Goal: Task Accomplishment & Management: Complete application form

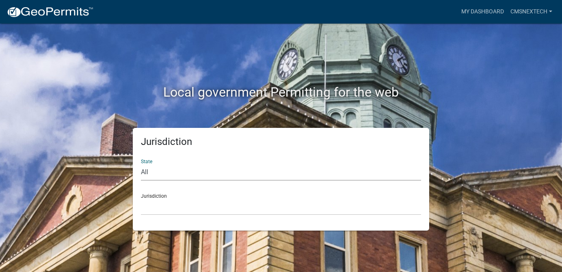
click at [163, 170] on select "All [US_STATE] [US_STATE] [US_STATE] [US_STATE] [US_STATE] [US_STATE] [US_STATE…" at bounding box center [281, 172] width 280 height 17
click at [454, 85] on h2 "Local government Permitting for the web" at bounding box center [281, 91] width 450 height 15
click at [156, 174] on select "All Colorado Georgia Indiana Iowa Kansas Minnesota Ohio South Carolina Wisconsin" at bounding box center [281, 172] width 280 height 17
select select "Indiana"
click at [141, 164] on select "All Colorado Georgia Indiana Iowa Kansas Minnesota Ohio South Carolina Wisconsin" at bounding box center [281, 172] width 280 height 17
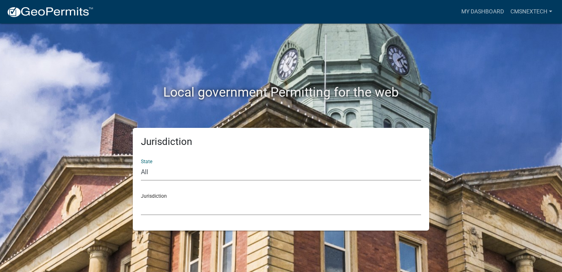
click at [159, 213] on select "City of Charlestown, Indiana City of Jeffersonville, Indiana City of Logansport…" at bounding box center [281, 206] width 280 height 17
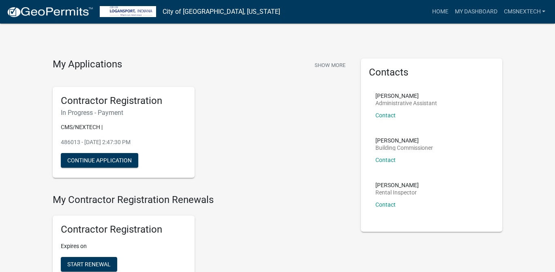
click at [260, 94] on div "Contractor Registration In Progress - Payment CMS/NEXTECH | 486013 - Sep 30, 20…" at bounding box center [201, 132] width 308 height 104
click at [97, 160] on button "Continue Application" at bounding box center [99, 160] width 77 height 15
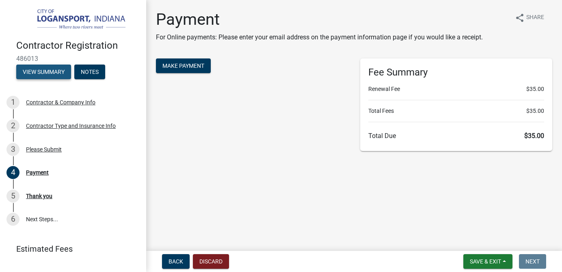
click at [47, 70] on button "View Summary" at bounding box center [43, 72] width 55 height 15
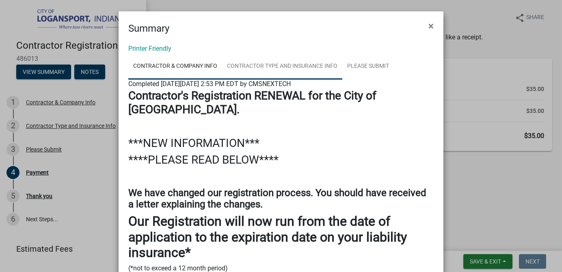
click at [267, 60] on link "Contractor Type and Insurance Info" at bounding box center [282, 67] width 120 height 26
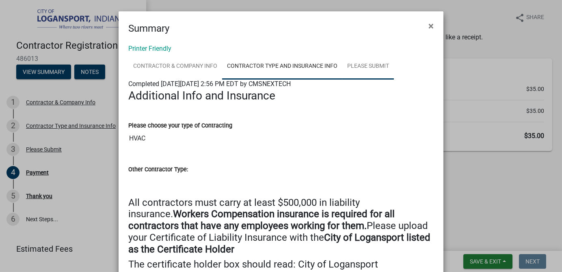
click at [360, 65] on link "Please Submit" at bounding box center [368, 67] width 52 height 26
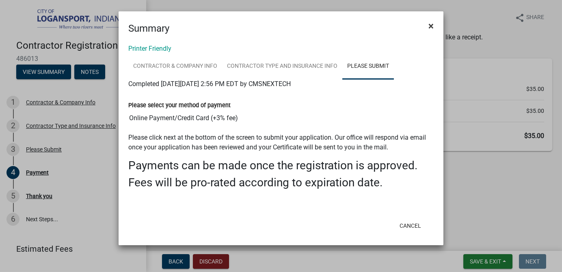
click at [429, 26] on span "×" at bounding box center [430, 25] width 5 height 11
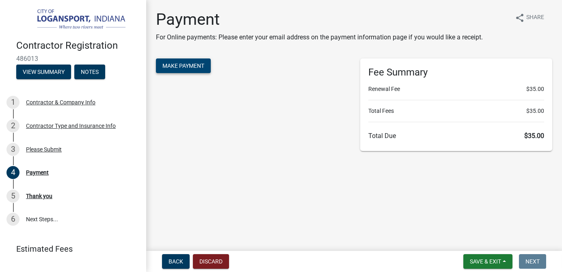
click at [184, 65] on span "Make Payment" at bounding box center [183, 65] width 42 height 6
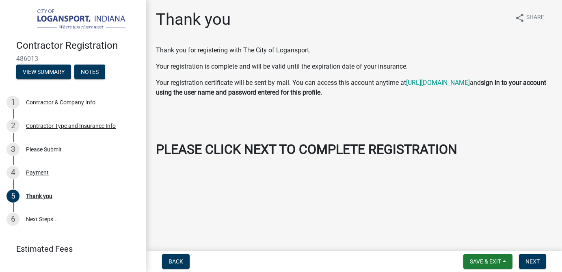
click at [300, 135] on h2 at bounding box center [354, 130] width 396 height 15
click at [533, 261] on span "Next" at bounding box center [532, 261] width 14 height 6
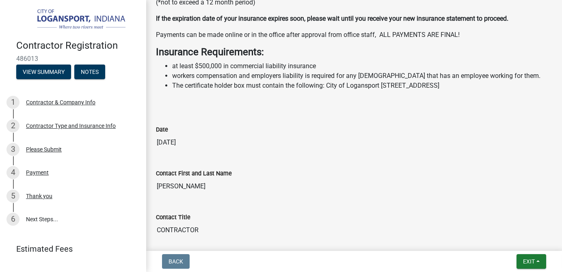
scroll to position [123, 0]
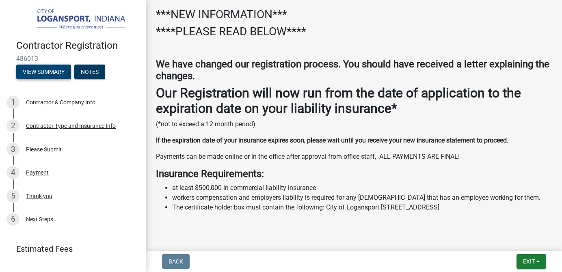
click at [54, 71] on button "View Summary" at bounding box center [43, 72] width 55 height 15
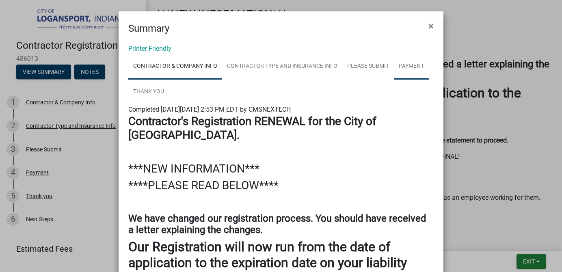
click at [411, 69] on link "Payment" at bounding box center [411, 67] width 35 height 26
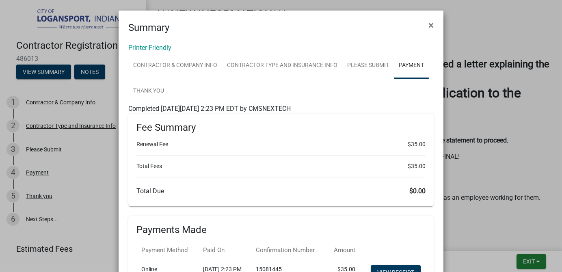
scroll to position [0, 0]
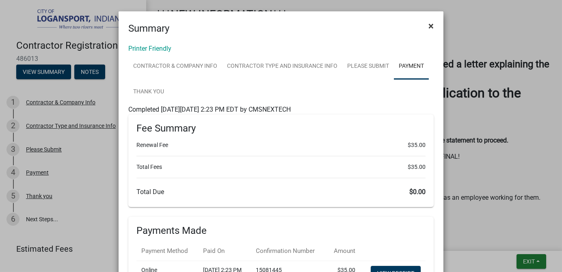
click at [428, 28] on span "×" at bounding box center [430, 25] width 5 height 11
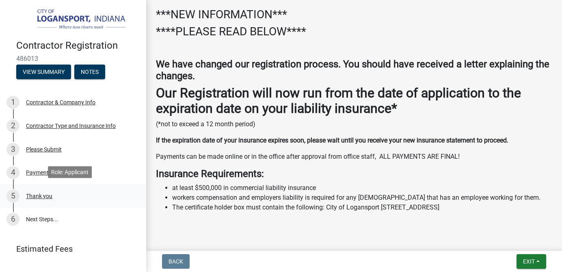
click at [39, 193] on div "Thank you" at bounding box center [39, 196] width 26 height 6
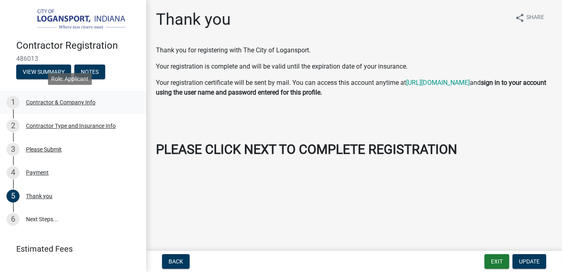
click at [65, 100] on div "Contractor & Company Info" at bounding box center [60, 102] width 69 height 6
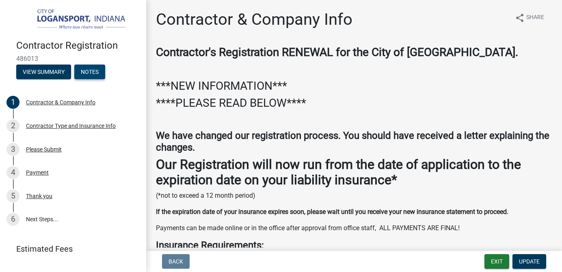
click at [90, 73] on button "Notes" at bounding box center [89, 72] width 31 height 15
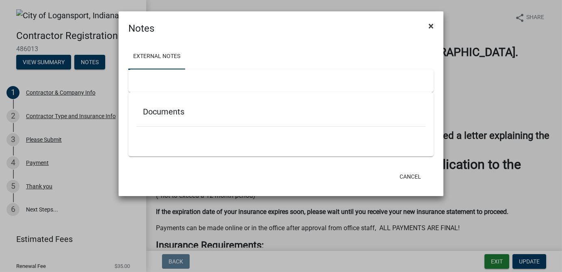
click at [431, 24] on span "×" at bounding box center [430, 25] width 5 height 11
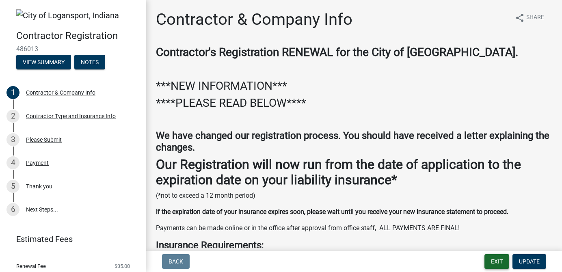
click at [496, 260] on button "Exit" at bounding box center [496, 261] width 25 height 15
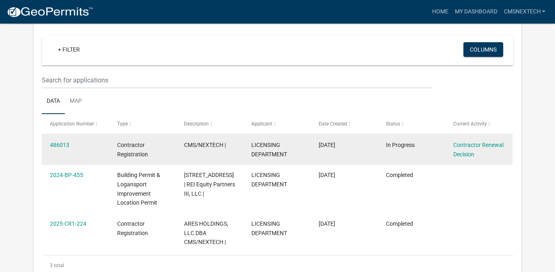
scroll to position [67, 0]
click at [60, 144] on link "486013" at bounding box center [59, 145] width 19 height 6
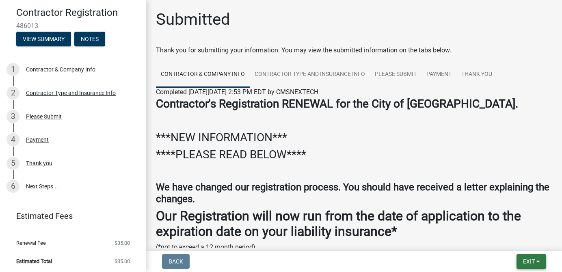
click at [523, 259] on span "Exit" at bounding box center [529, 261] width 12 height 6
click at [502, 240] on button "Save & Exit" at bounding box center [513, 239] width 65 height 19
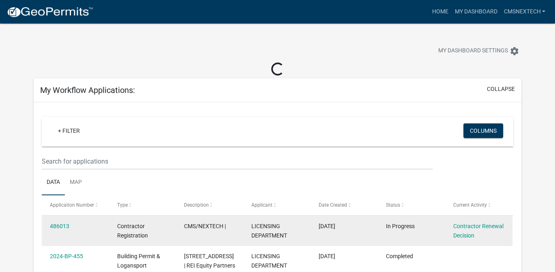
scroll to position [81, 0]
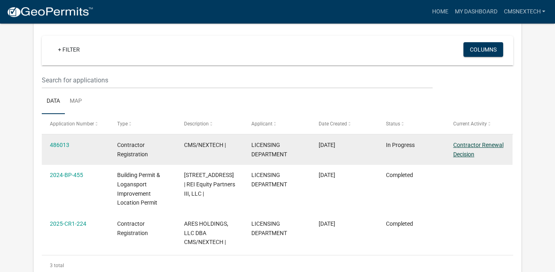
click at [461, 144] on link "Contractor Renewal Decision" at bounding box center [479, 150] width 50 height 16
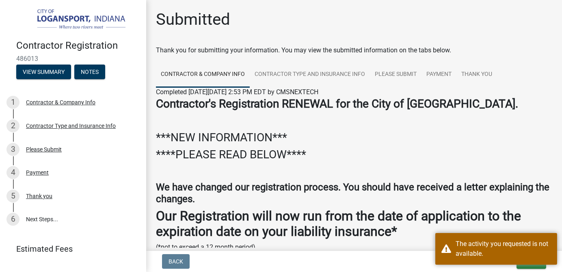
click at [196, 168] on h3 at bounding box center [354, 171] width 396 height 14
